Goal: Task Accomplishment & Management: Complete application form

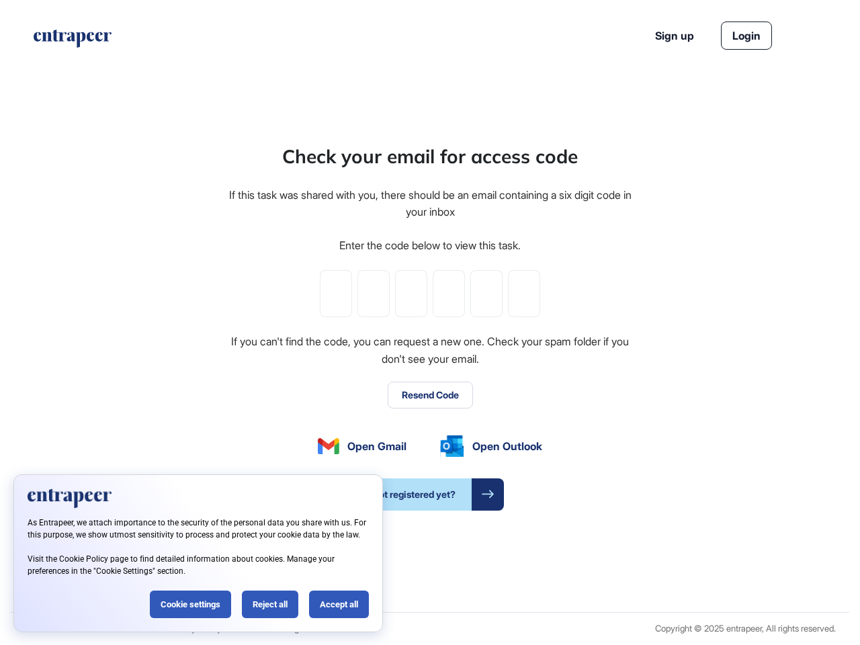
click at [430, 323] on div "Check your email for access code If this task was shared with you, there should…" at bounding box center [430, 326] width 406 height 368
click at [336, 294] on input "tel" at bounding box center [336, 293] width 32 height 47
click at [374, 294] on input "tel" at bounding box center [374, 293] width 32 height 47
click at [411, 294] on input "tel" at bounding box center [411, 293] width 32 height 47
click at [449, 294] on input "tel" at bounding box center [449, 293] width 32 height 47
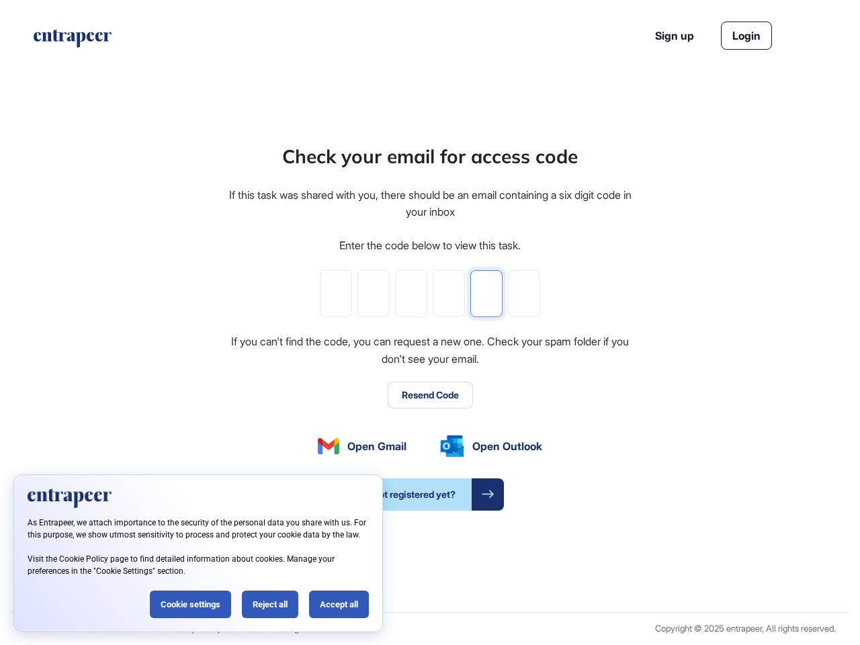
click at [487, 294] on input "tel" at bounding box center [487, 293] width 32 height 47
click at [524, 294] on input "tel" at bounding box center [524, 293] width 32 height 47
click at [430, 395] on button "Resend Code" at bounding box center [430, 395] width 85 height 27
